Goal: Task Accomplishment & Management: Use online tool/utility

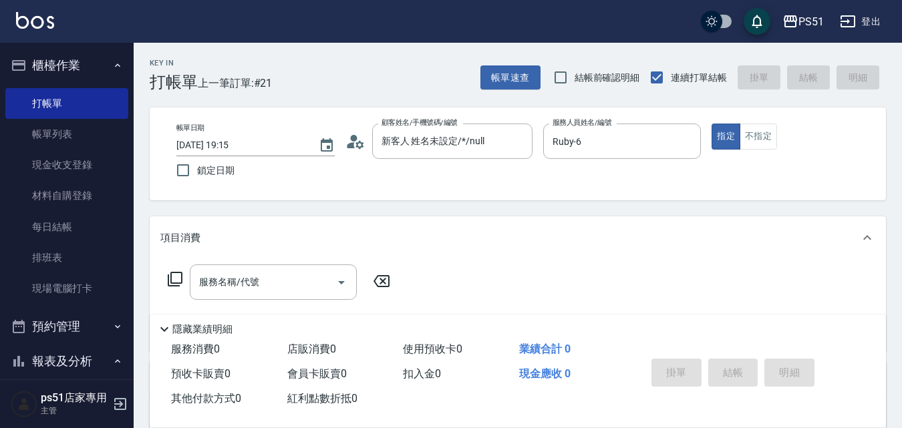
click at [169, 271] on div "服務名稱/代號 服務名稱/代號" at bounding box center [279, 282] width 238 height 35
click at [172, 276] on icon at bounding box center [175, 279] width 15 height 15
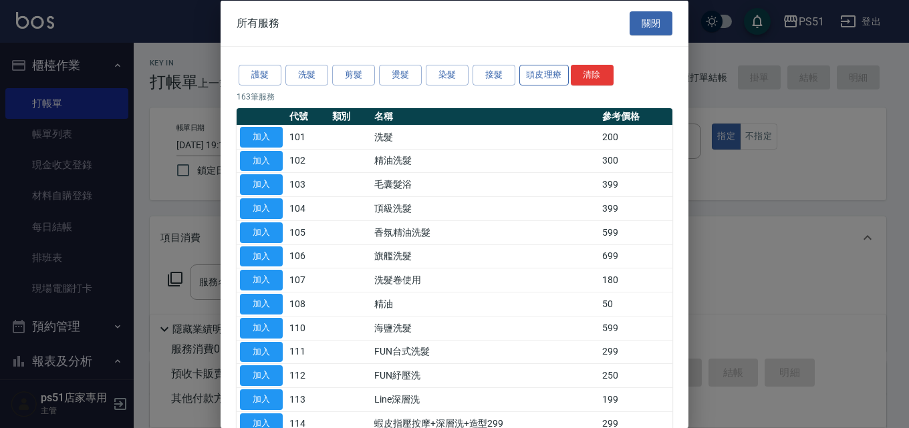
click at [519, 73] on button "頭皮理療" at bounding box center [543, 75] width 49 height 21
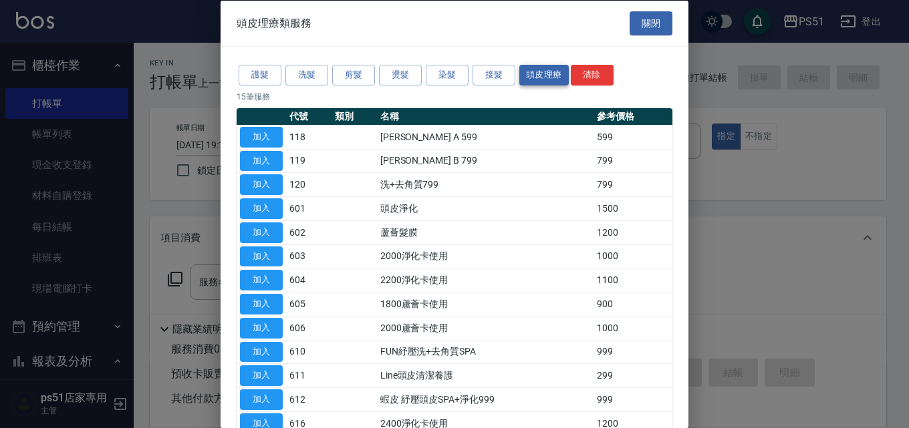
click at [536, 66] on button "頭皮理療" at bounding box center [543, 75] width 49 height 21
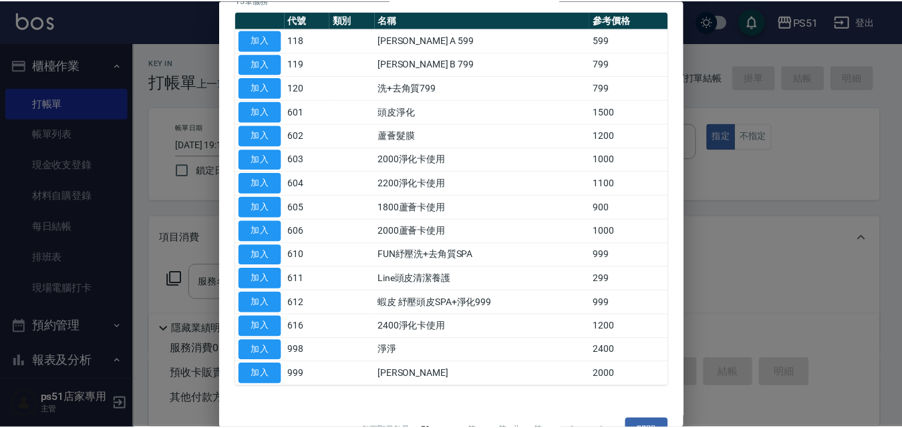
scroll to position [128, 0]
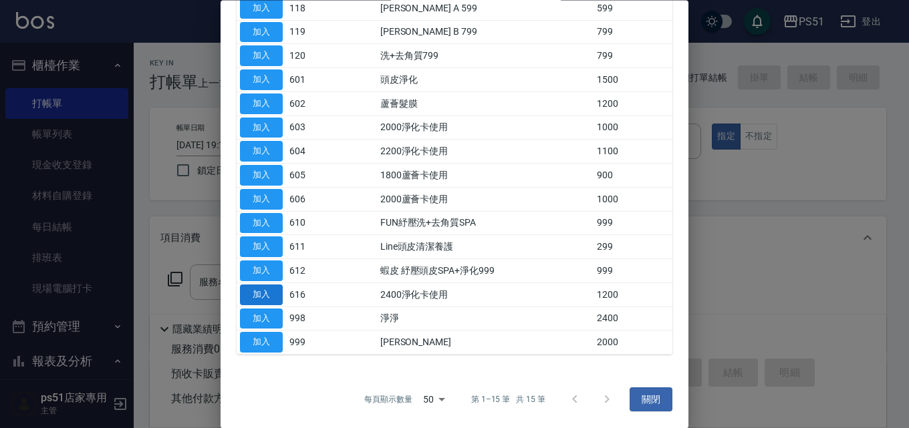
click at [264, 294] on button "加入" at bounding box center [261, 295] width 43 height 21
type input "2400淨化卡使用(616)"
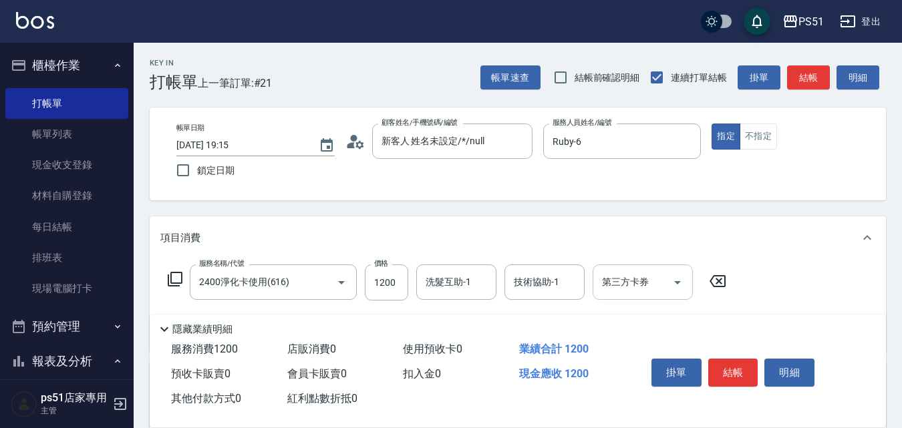
click at [633, 287] on div "第三方卡券 第三方卡券" at bounding box center [643, 282] width 100 height 35
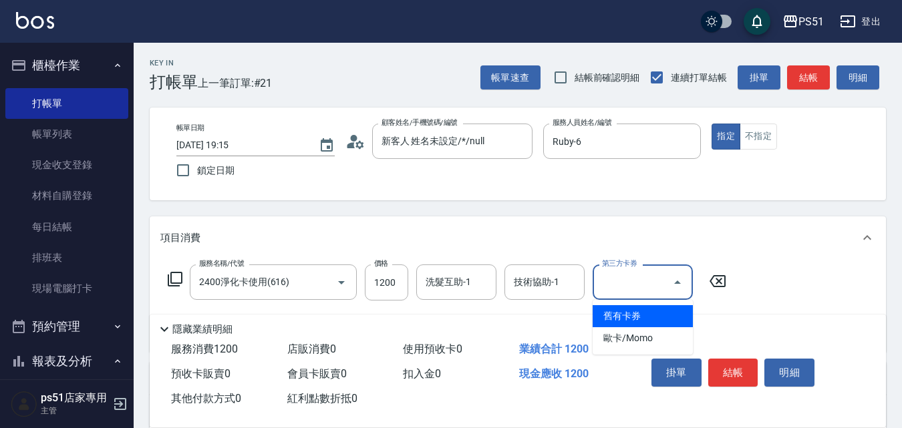
click at [619, 311] on span "舊有卡券" at bounding box center [643, 316] width 100 height 22
type input "舊有卡券"
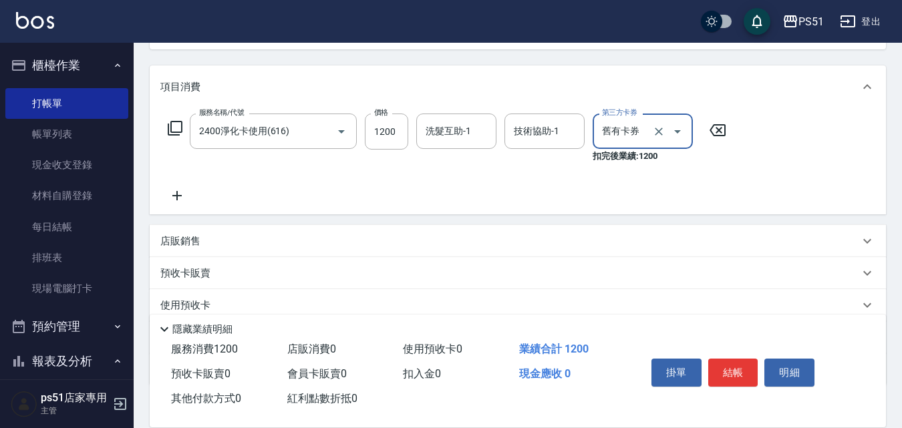
scroll to position [236, 0]
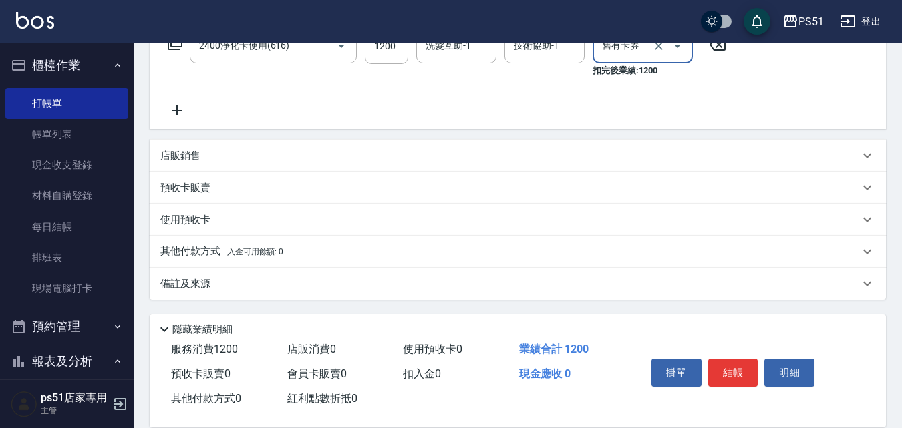
click at [197, 109] on div "服務名稱/代號 2400淨化卡使用(616) 服務名稱/代號 價格 1200 價格 洗髮互助-1 洗髮互助-1 技術協助-1 技術協助-1 第三方卡券 舊有卡…" at bounding box center [447, 73] width 574 height 90
click at [164, 113] on icon at bounding box center [176, 110] width 33 height 16
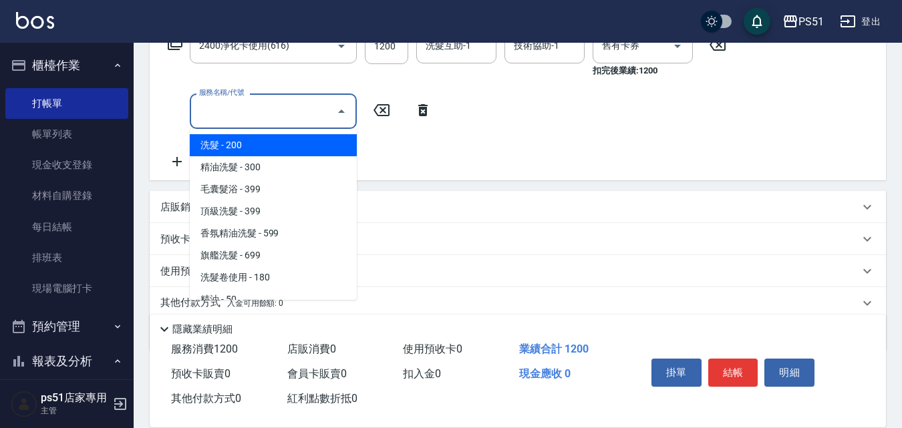
click at [211, 110] on input "服務名稱/代號" at bounding box center [263, 111] width 135 height 23
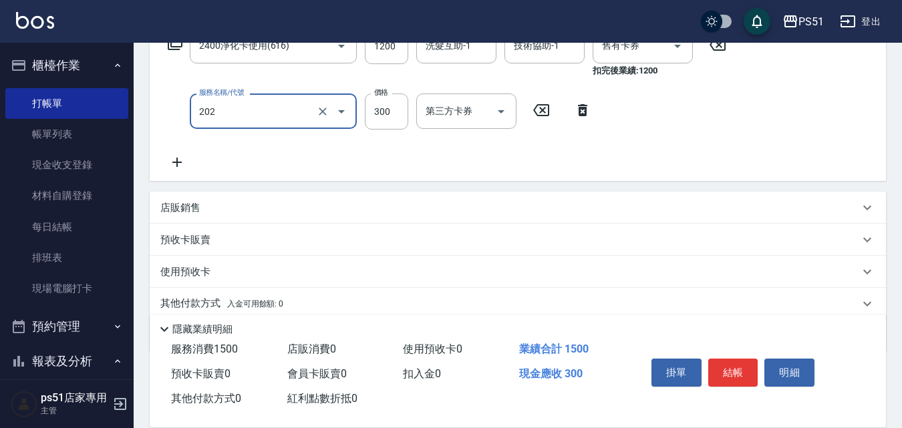
type input "Ｂ級單剪(202)"
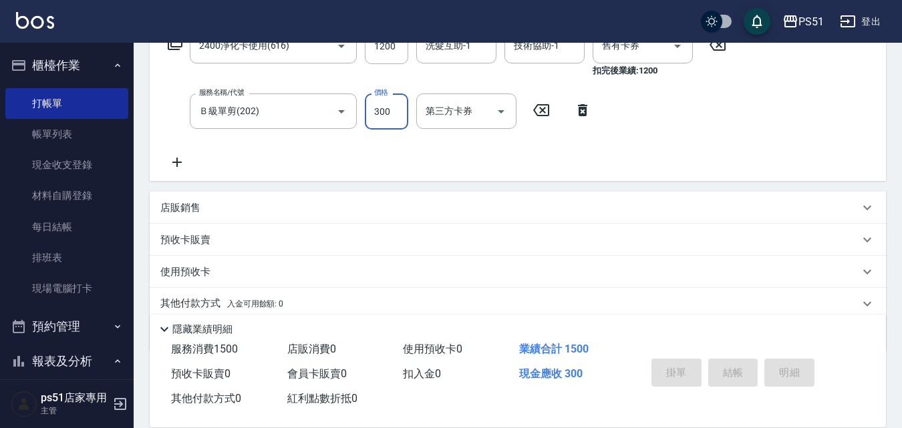
type input "[DATE] 19:46"
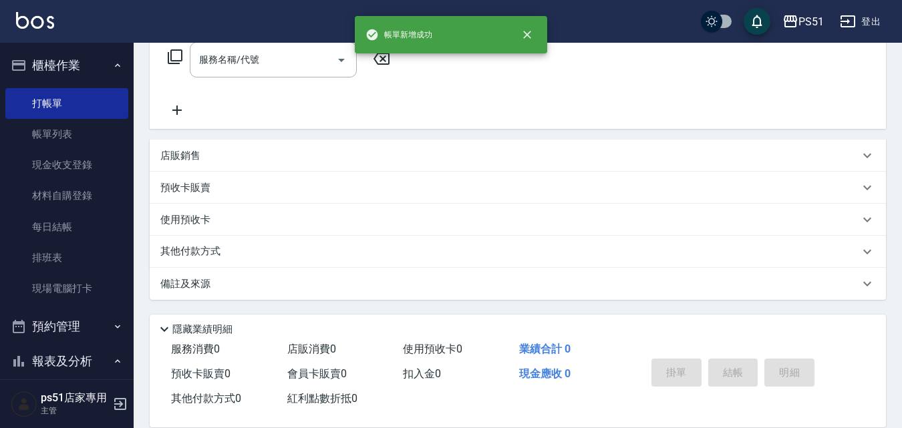
scroll to position [0, 0]
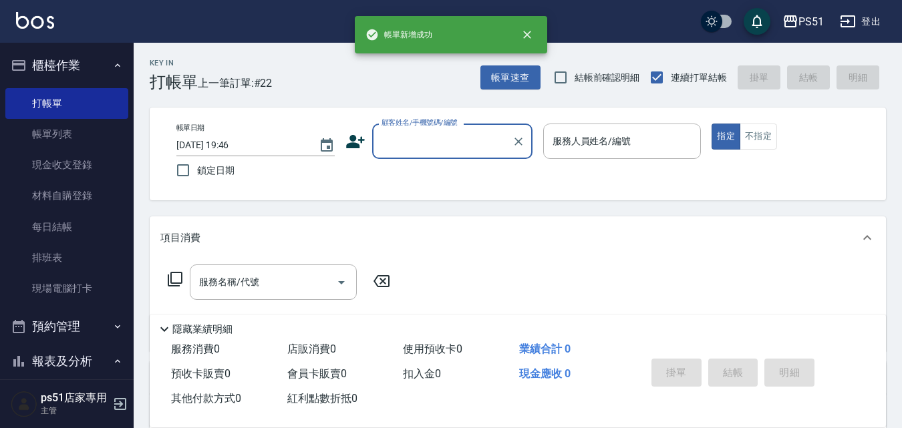
click at [470, 134] on input "顧客姓名/手機號碼/編號" at bounding box center [442, 141] width 128 height 23
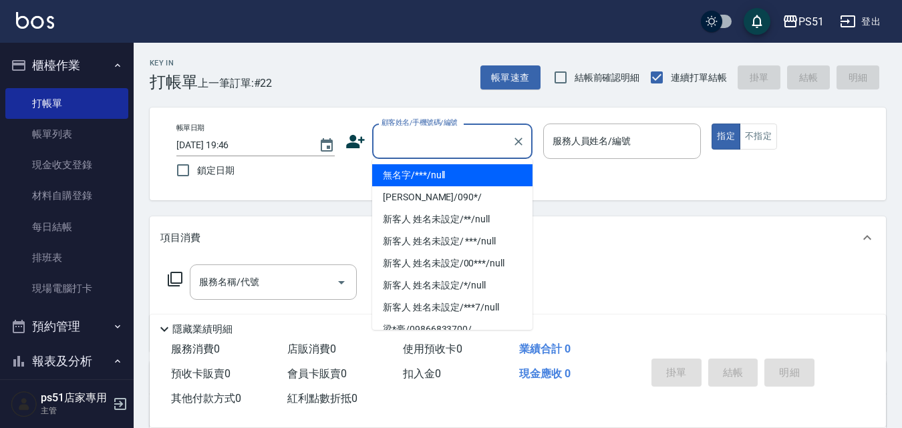
click at [467, 172] on li "無名字/***/null" at bounding box center [452, 175] width 160 height 22
type input "無名字/***/null"
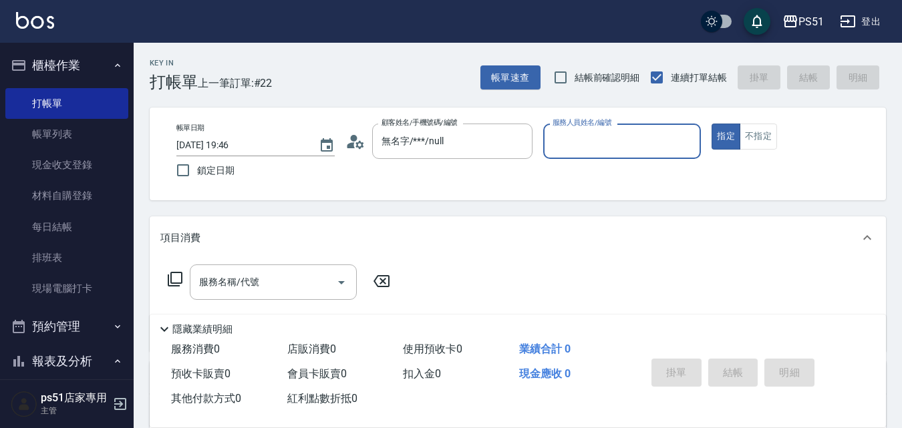
click at [621, 149] on input "服務人員姓名/編號" at bounding box center [622, 141] width 146 height 23
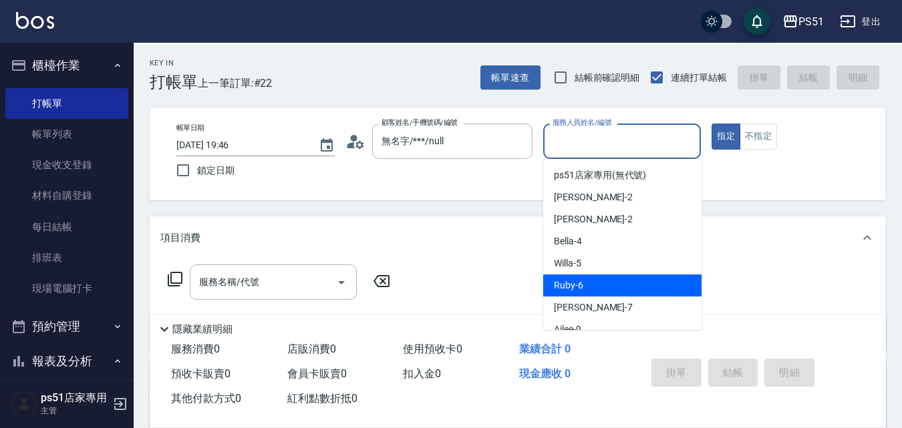
click at [587, 278] on div "Ruby -6" at bounding box center [622, 286] width 158 height 22
type input "Ruby-6"
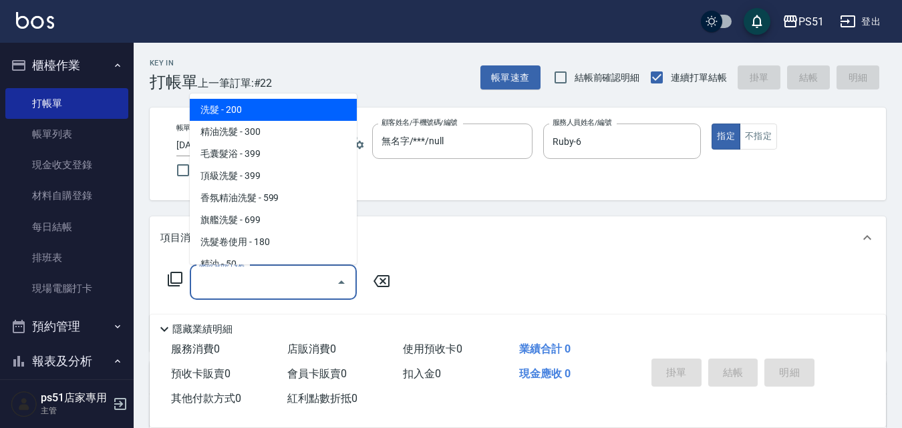
click at [270, 274] on input "服務名稱/代號" at bounding box center [263, 282] width 135 height 23
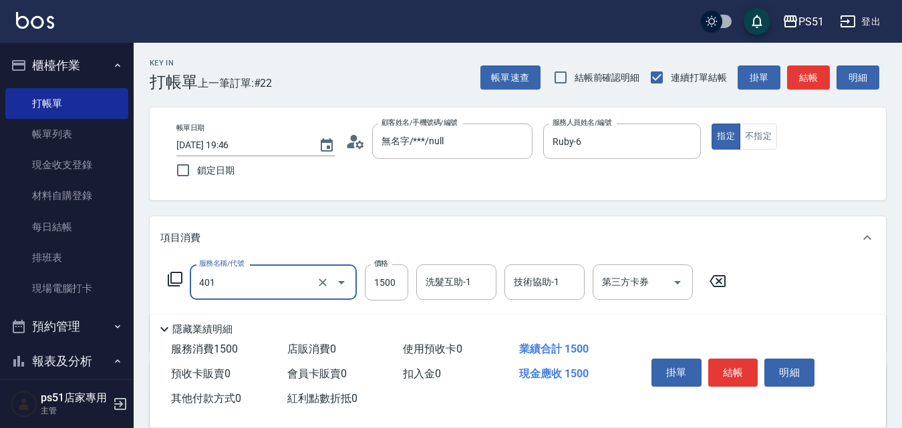
type input "基本染髮(401)"
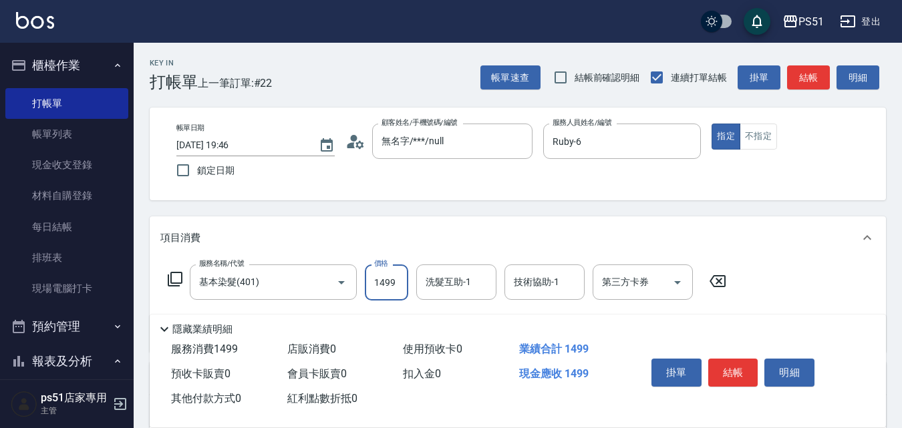
type input "1499"
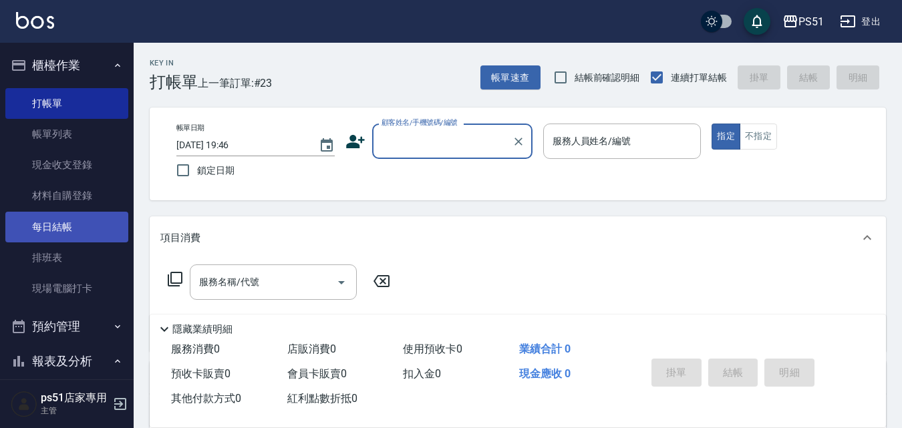
scroll to position [312, 0]
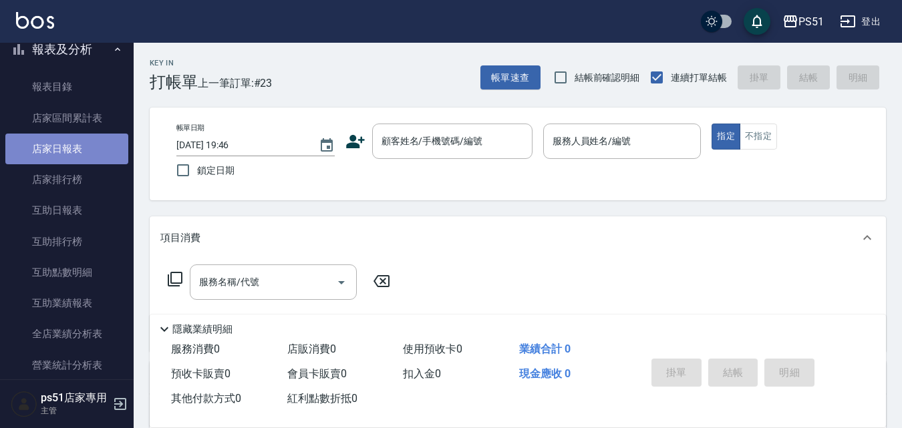
click at [96, 156] on link "店家日報表" at bounding box center [66, 149] width 123 height 31
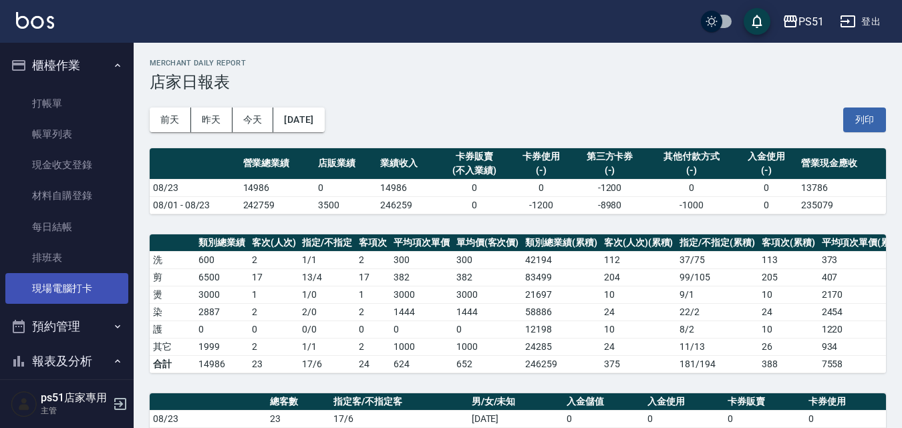
click at [82, 280] on link "現場電腦打卡" at bounding box center [66, 288] width 123 height 31
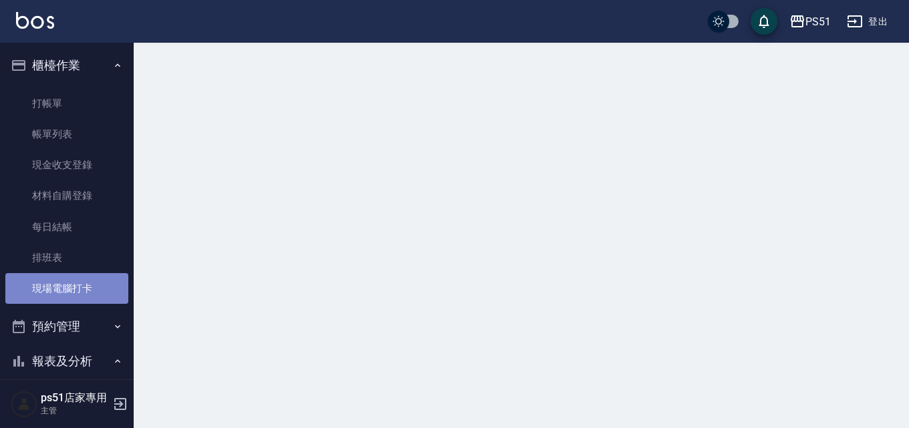
click at [82, 280] on link "現場電腦打卡" at bounding box center [66, 288] width 123 height 31
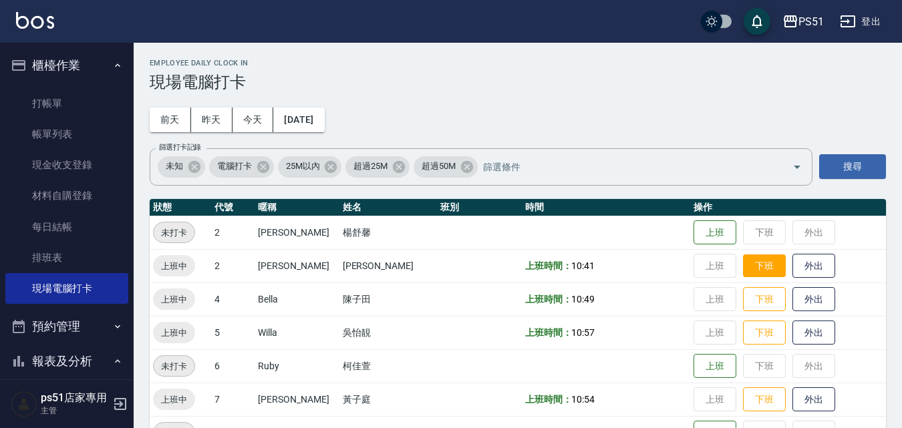
click at [748, 269] on button "下班" at bounding box center [764, 266] width 43 height 23
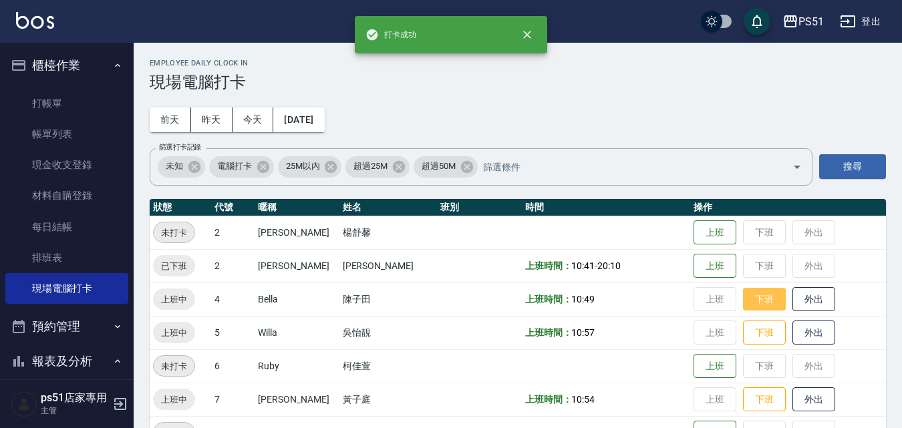
click at [753, 297] on button "下班" at bounding box center [764, 299] width 43 height 23
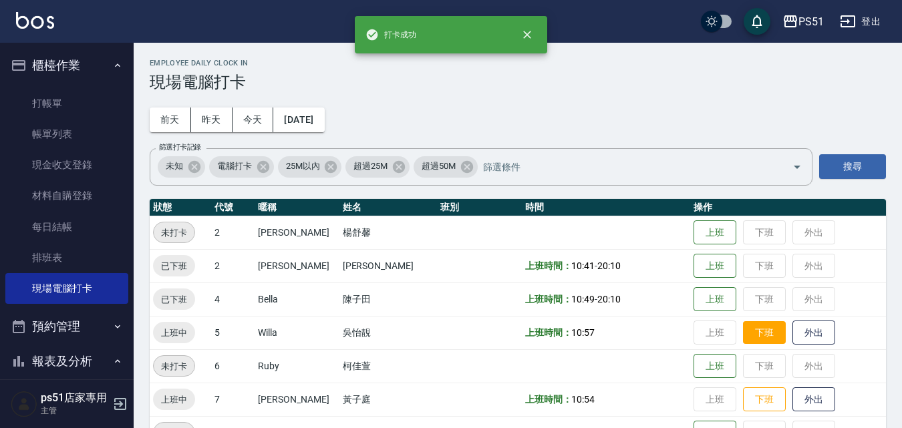
click at [754, 325] on button "下班" at bounding box center [764, 332] width 43 height 23
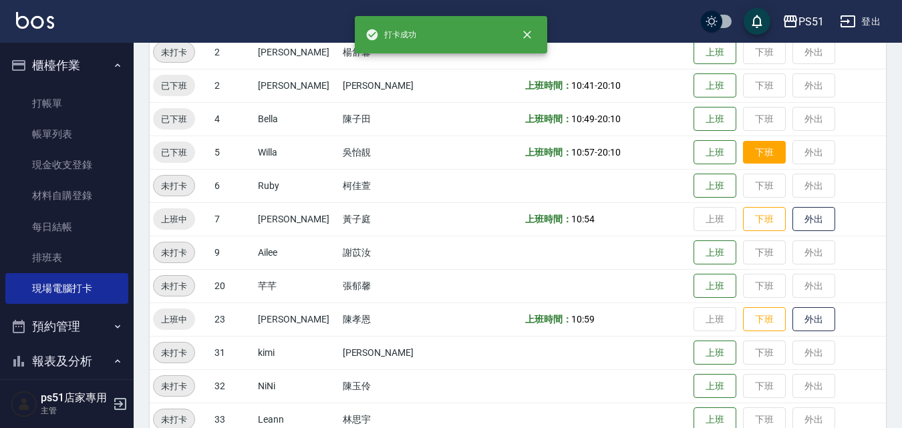
scroll to position [312, 0]
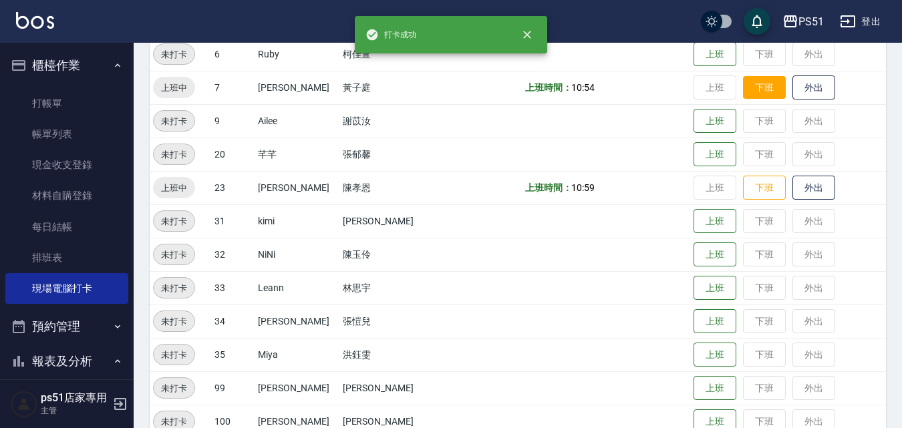
click at [759, 92] on button "下班" at bounding box center [764, 87] width 43 height 23
click at [760, 193] on button "下班" at bounding box center [764, 187] width 43 height 23
